Goal: Information Seeking & Learning: Find specific fact

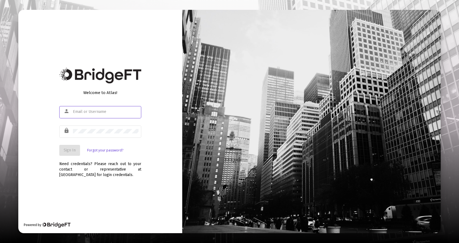
type input "[EMAIL_ADDRESS][DOMAIN_NAME]"
click at [69, 151] on span "Sign In" at bounding box center [70, 150] width 12 height 5
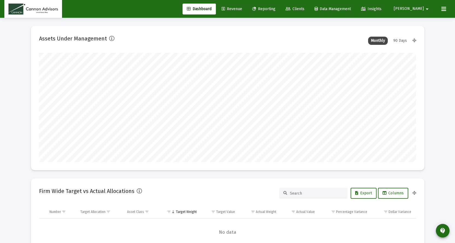
scroll to position [109, 377]
type input "[DATE]"
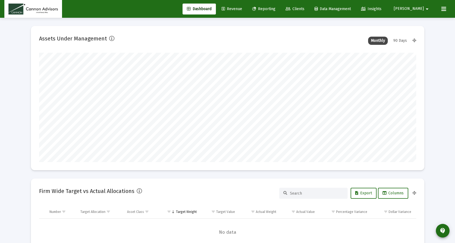
click at [242, 8] on span "Revenue" at bounding box center [232, 9] width 20 height 5
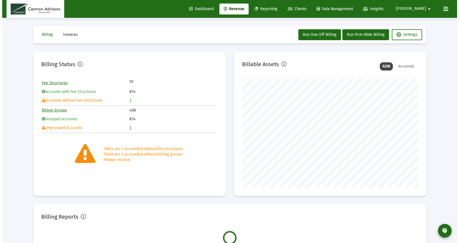
scroll to position [109, 176]
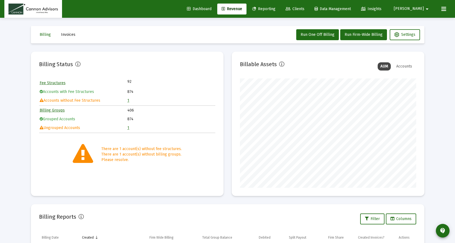
click at [128, 100] on link "1" at bounding box center [128, 100] width 2 height 5
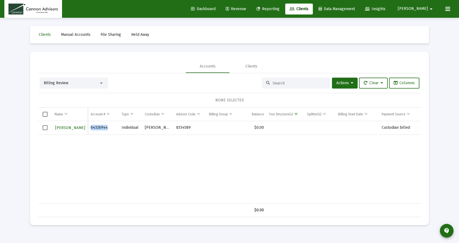
drag, startPoint x: 91, startPoint y: 128, endPoint x: 106, endPoint y: 127, distance: 14.8
click at [106, 127] on td "64326944" at bounding box center [103, 128] width 31 height 14
copy td "64326944"
